Goal: Information Seeking & Learning: Learn about a topic

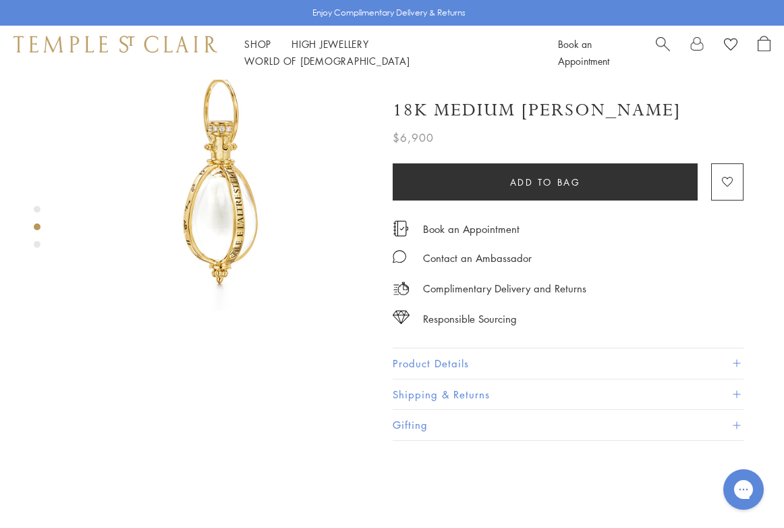
scroll to position [371, 0]
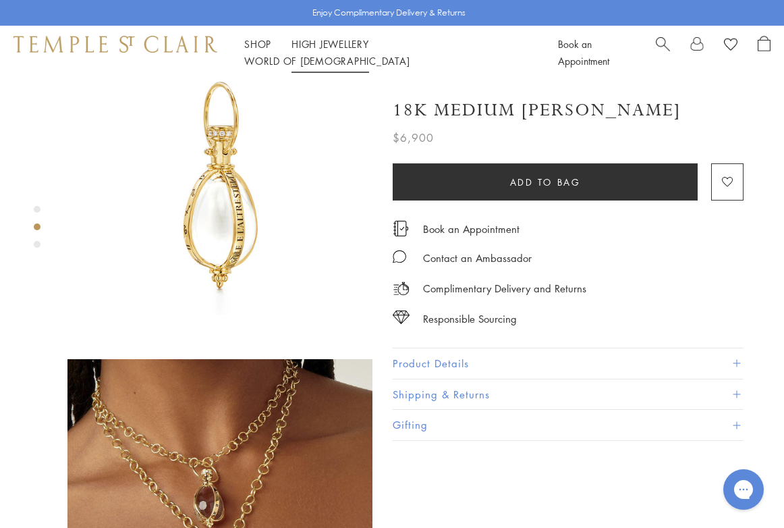
click at [339, 46] on li "High Jewellery High Jewellery" at bounding box center [330, 44] width 78 height 17
click at [337, 51] on link "High Jewellery High Jewellery" at bounding box center [330, 43] width 78 height 13
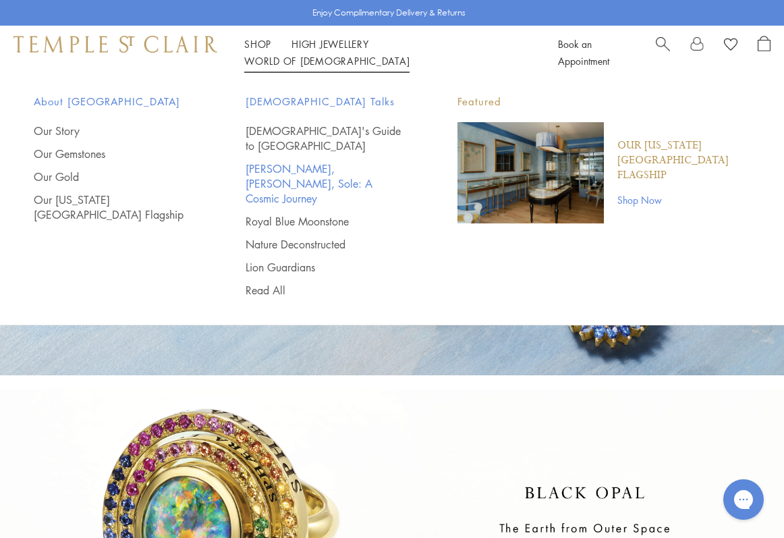
click at [311, 161] on link "[PERSON_NAME], [PERSON_NAME], Sole: A Cosmic Journey" at bounding box center [325, 183] width 158 height 45
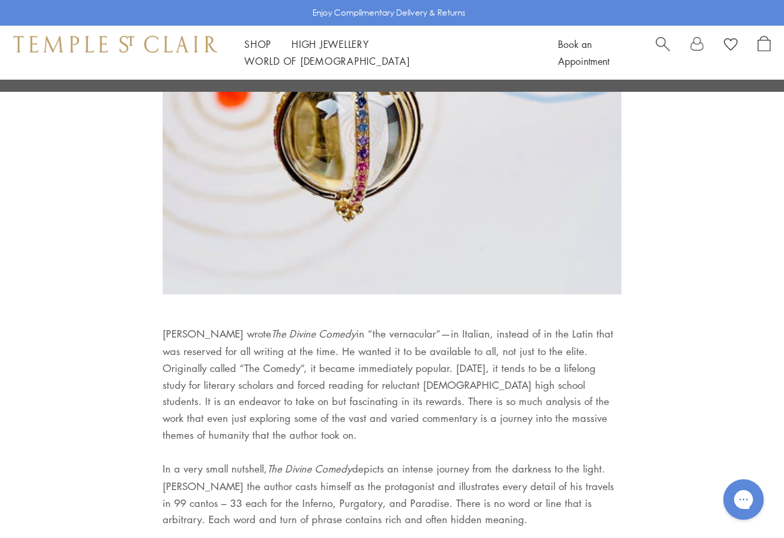
scroll to position [4858, 0]
